Goal: Task Accomplishment & Management: Manage account settings

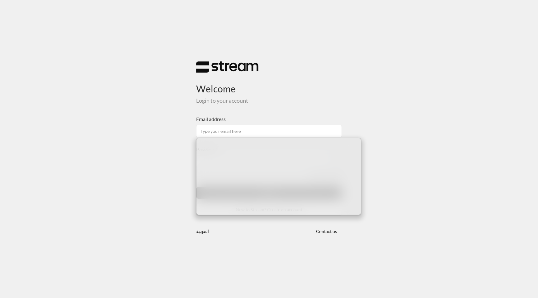
drag, startPoint x: 293, startPoint y: 93, endPoint x: 280, endPoint y: 101, distance: 15.6
click at [293, 93] on h3 "Welcome" at bounding box center [269, 83] width 146 height 21
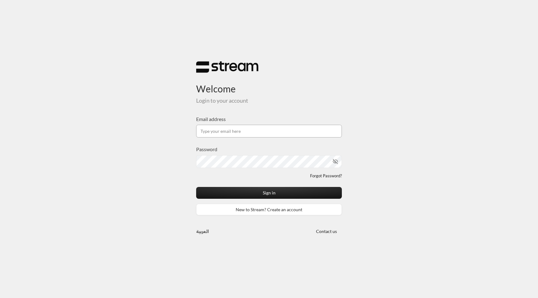
click at [259, 130] on input "Email address" at bounding box center [269, 131] width 146 height 13
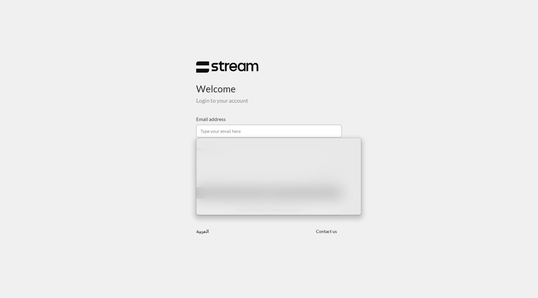
type input "[EMAIL_ADDRESS][DOMAIN_NAME]"
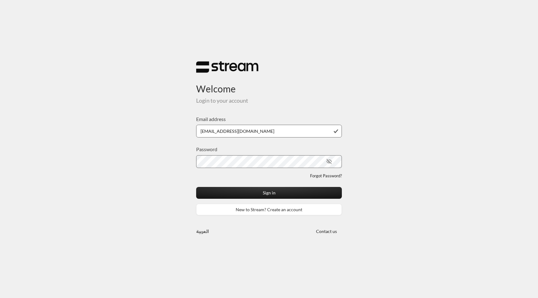
click at [252, 200] on div "Sign in New to Stream? Create an account" at bounding box center [269, 201] width 146 height 28
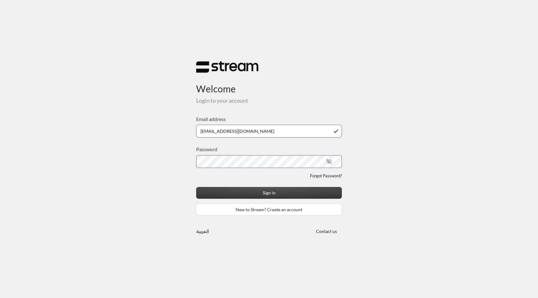
click at [255, 196] on button "Sign in" at bounding box center [269, 193] width 146 height 12
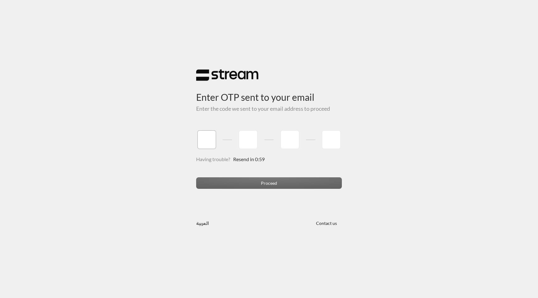
click at [208, 139] on input "tel" at bounding box center [206, 139] width 19 height 19
type input "1"
type input "2"
type input "3"
type input "4"
